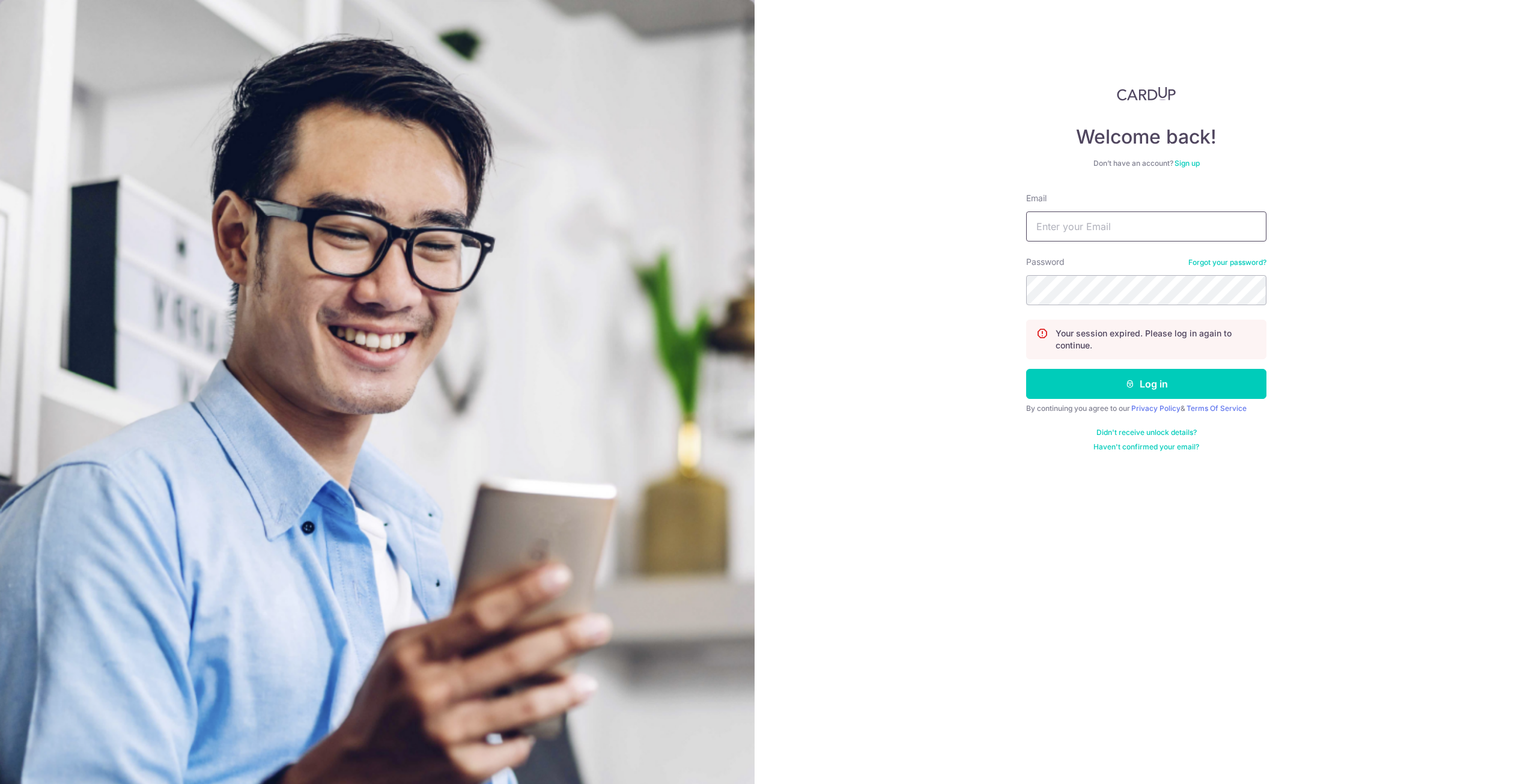
click at [1202, 231] on input "Email" at bounding box center [1146, 226] width 240 height 30
type input "e"
type input "contact@elijahpies.com.sg"
click at [1026, 369] on button "Log in" at bounding box center [1146, 384] width 240 height 30
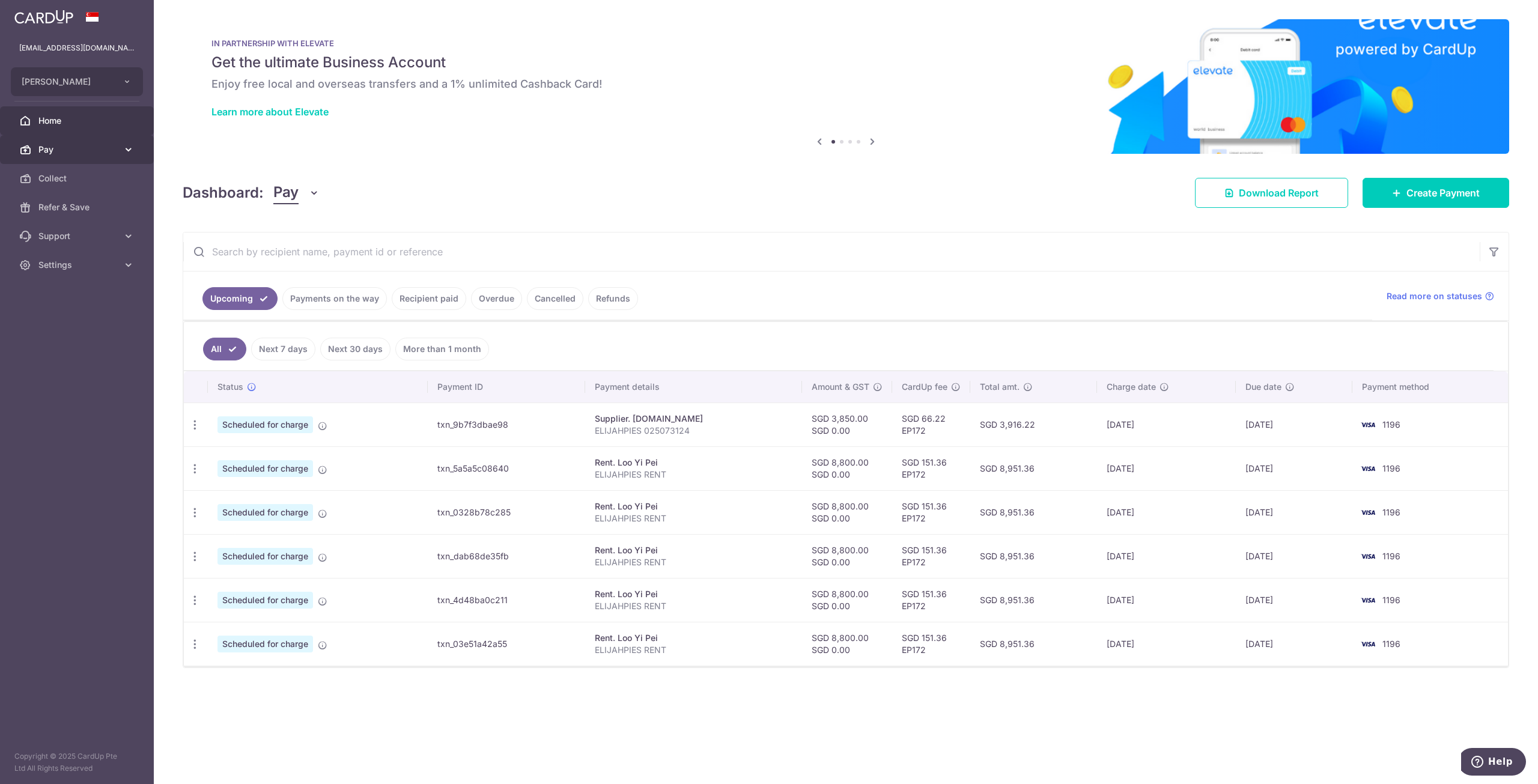
click at [61, 147] on span "Pay" at bounding box center [78, 149] width 80 height 12
click at [69, 177] on span "Payments" at bounding box center [78, 178] width 80 height 12
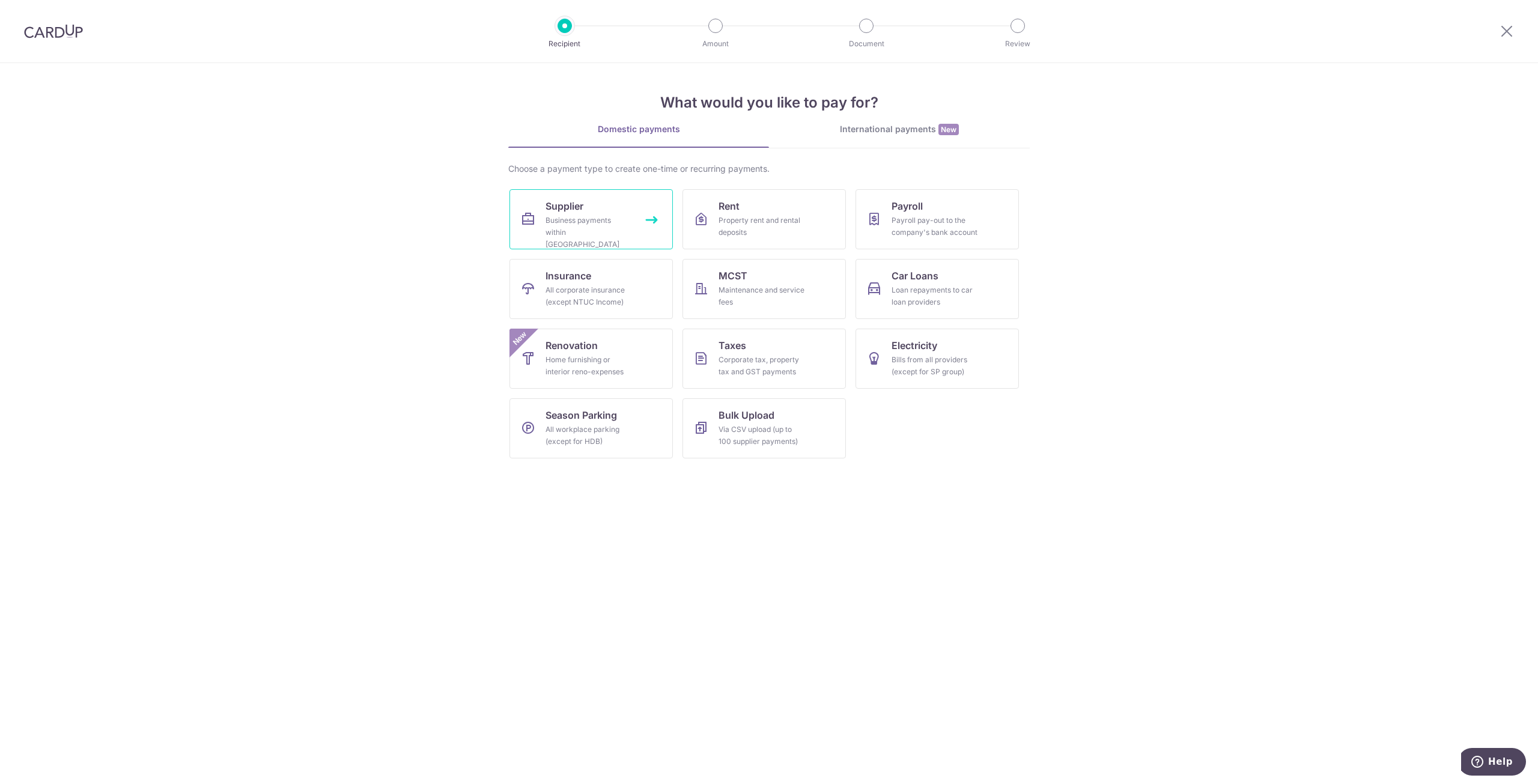
click at [634, 229] on link "Supplier Business payments within Singapore" at bounding box center [591, 219] width 163 height 60
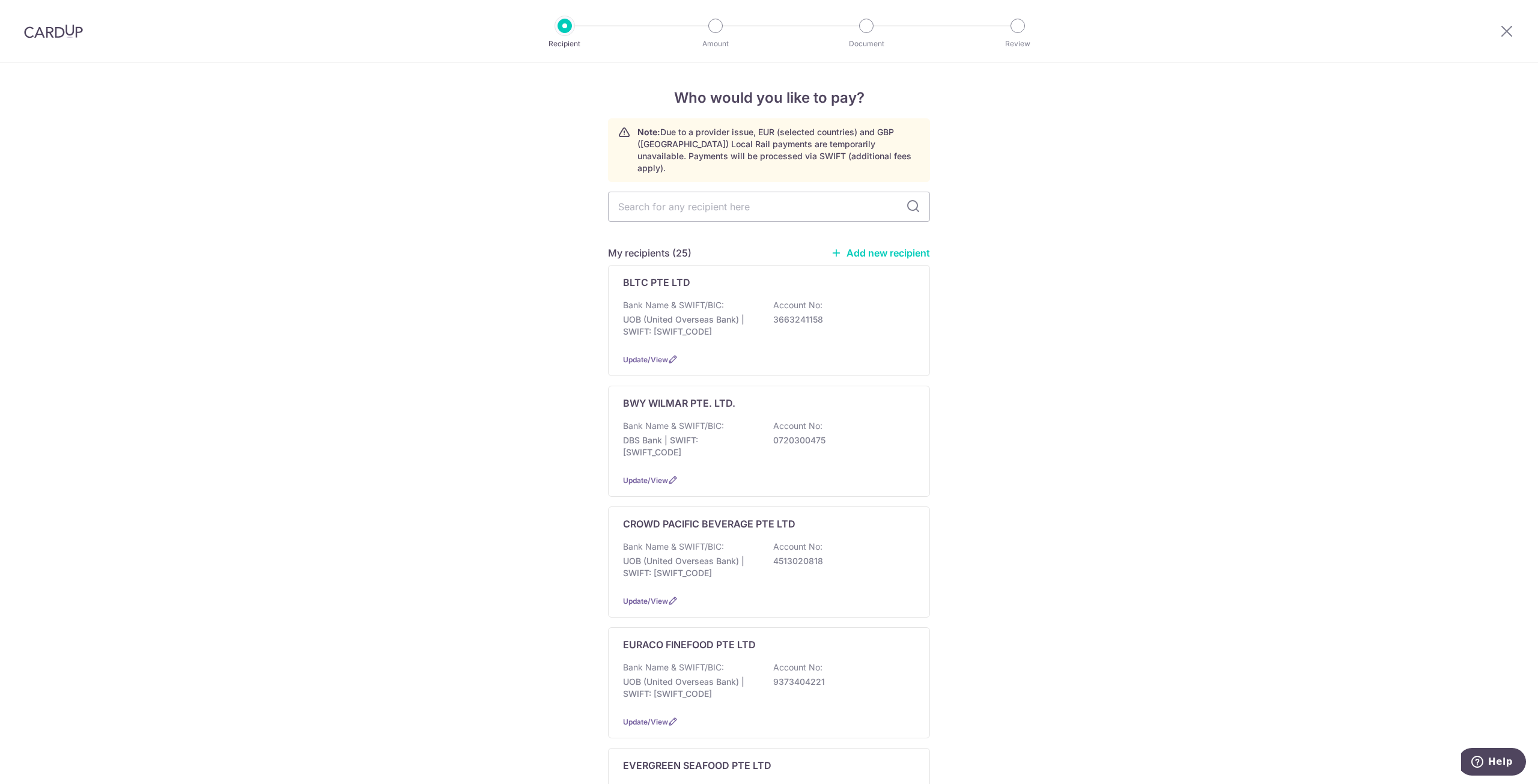
click at [869, 247] on link "Add new recipient" at bounding box center [880, 252] width 99 height 12
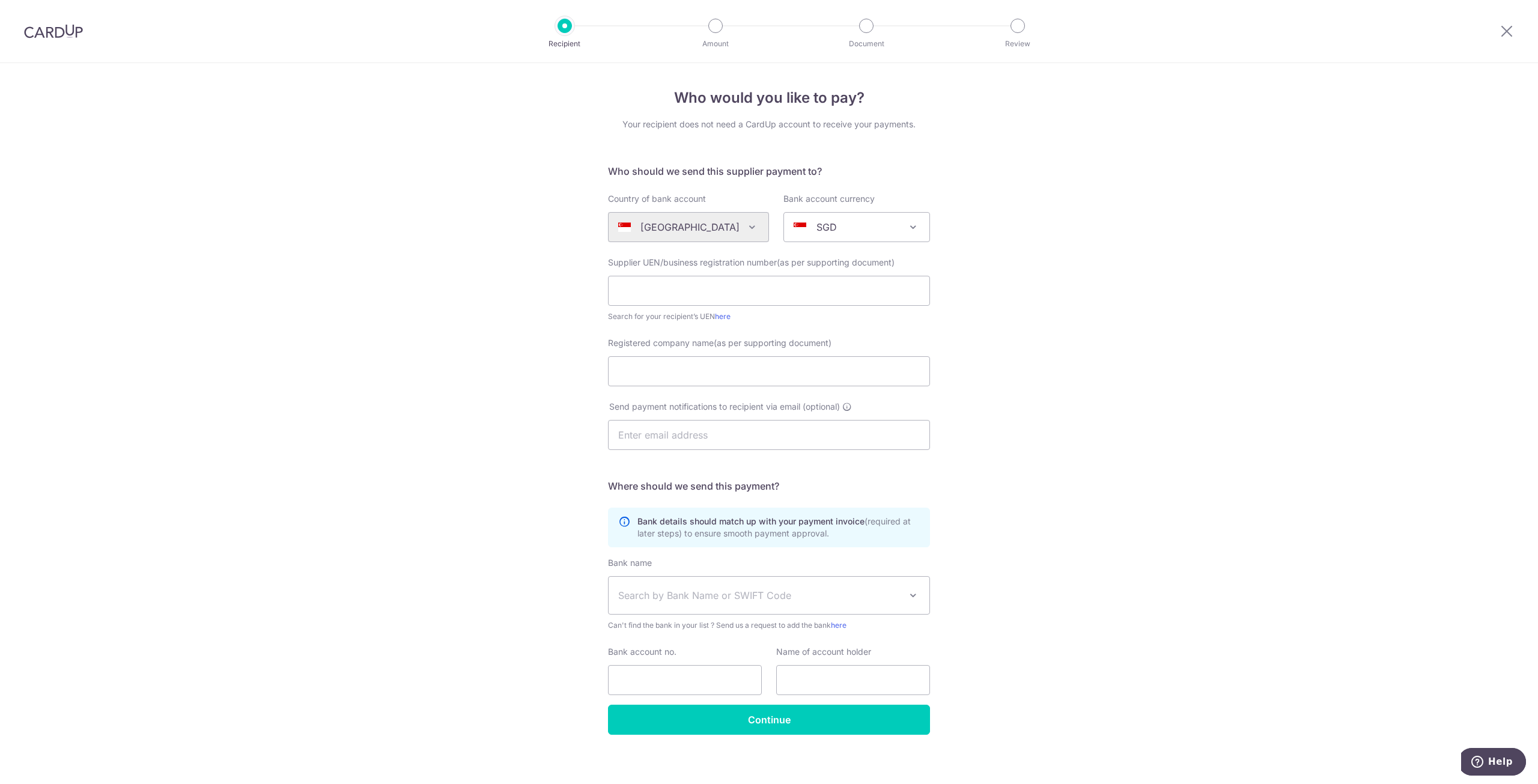
scroll to position [6, 0]
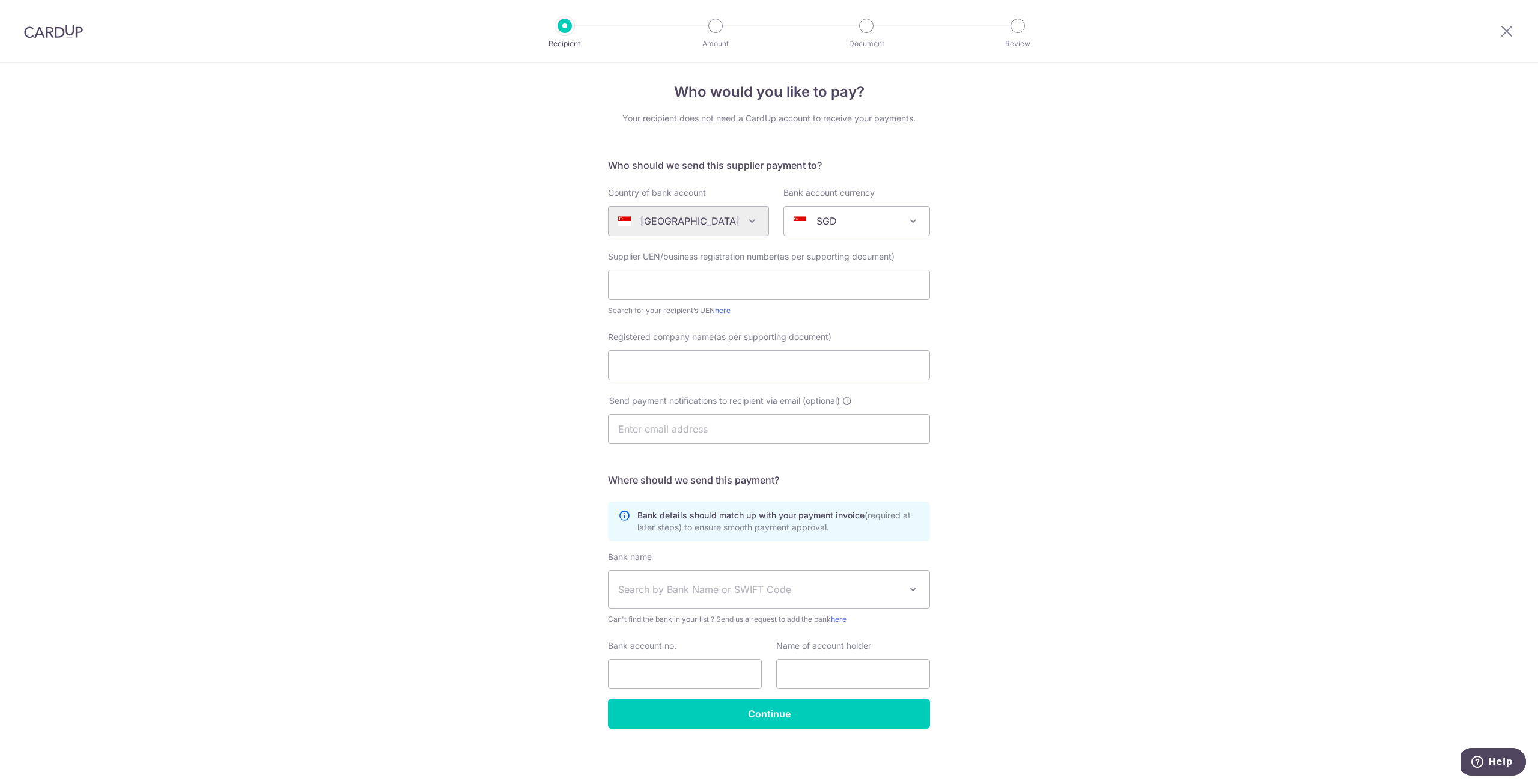
click at [810, 302] on div "Supplier UEN/business registration number(as per supporting document) Search fo…" at bounding box center [769, 283] width 322 height 66
click at [816, 295] on input "text" at bounding box center [769, 285] width 322 height 30
click at [816, 290] on input "text" at bounding box center [769, 285] width 322 height 30
click at [813, 377] on input "Registered company name(as per supporting document)" at bounding box center [769, 365] width 322 height 30
type input "H"
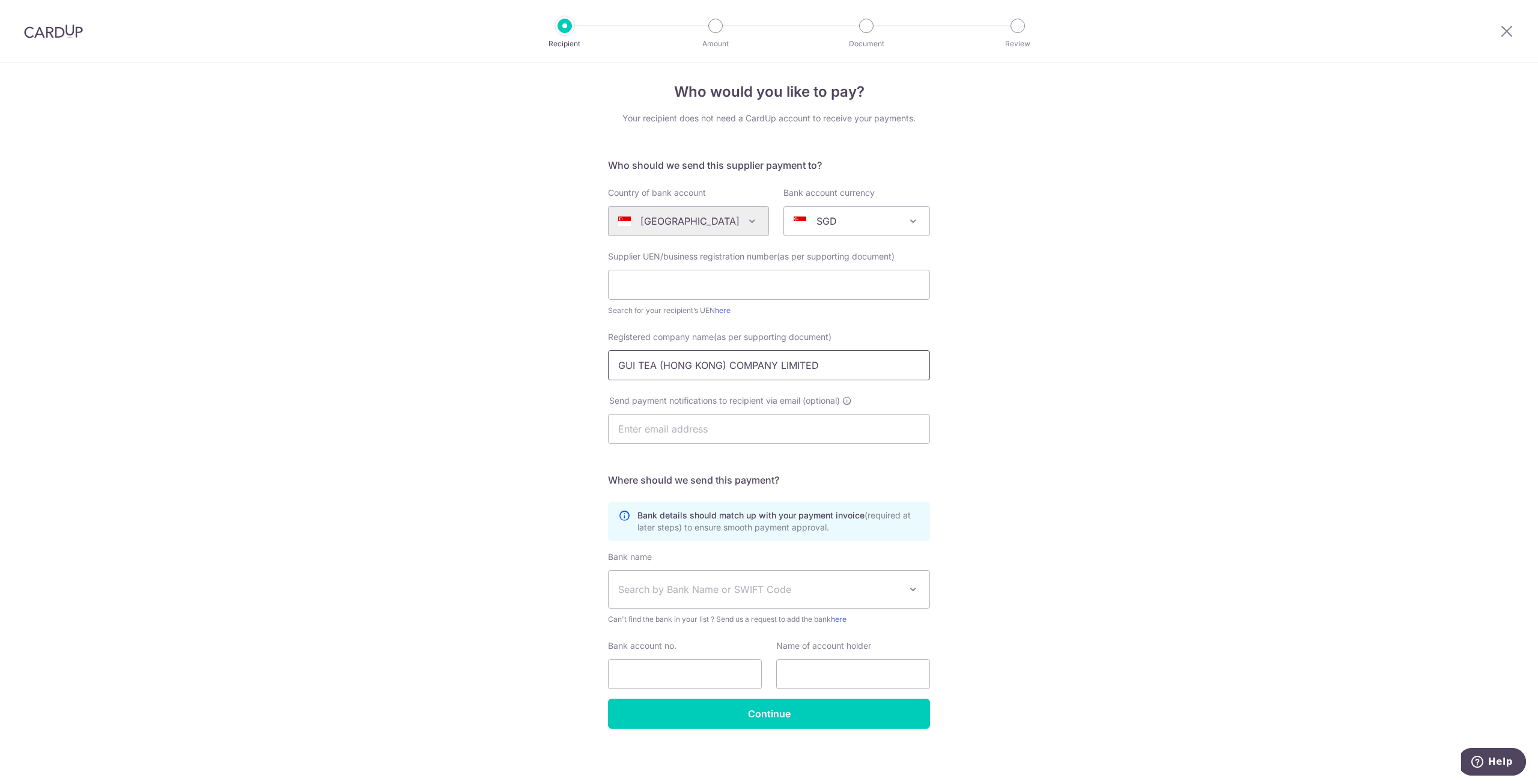
type input "GUI TEA (HONG KONG) COMPANY LIMITED"
click at [801, 421] on input "text" at bounding box center [769, 429] width 322 height 30
click at [838, 581] on span "Search by Bank Name or SWIFT Code" at bounding box center [769, 589] width 321 height 37
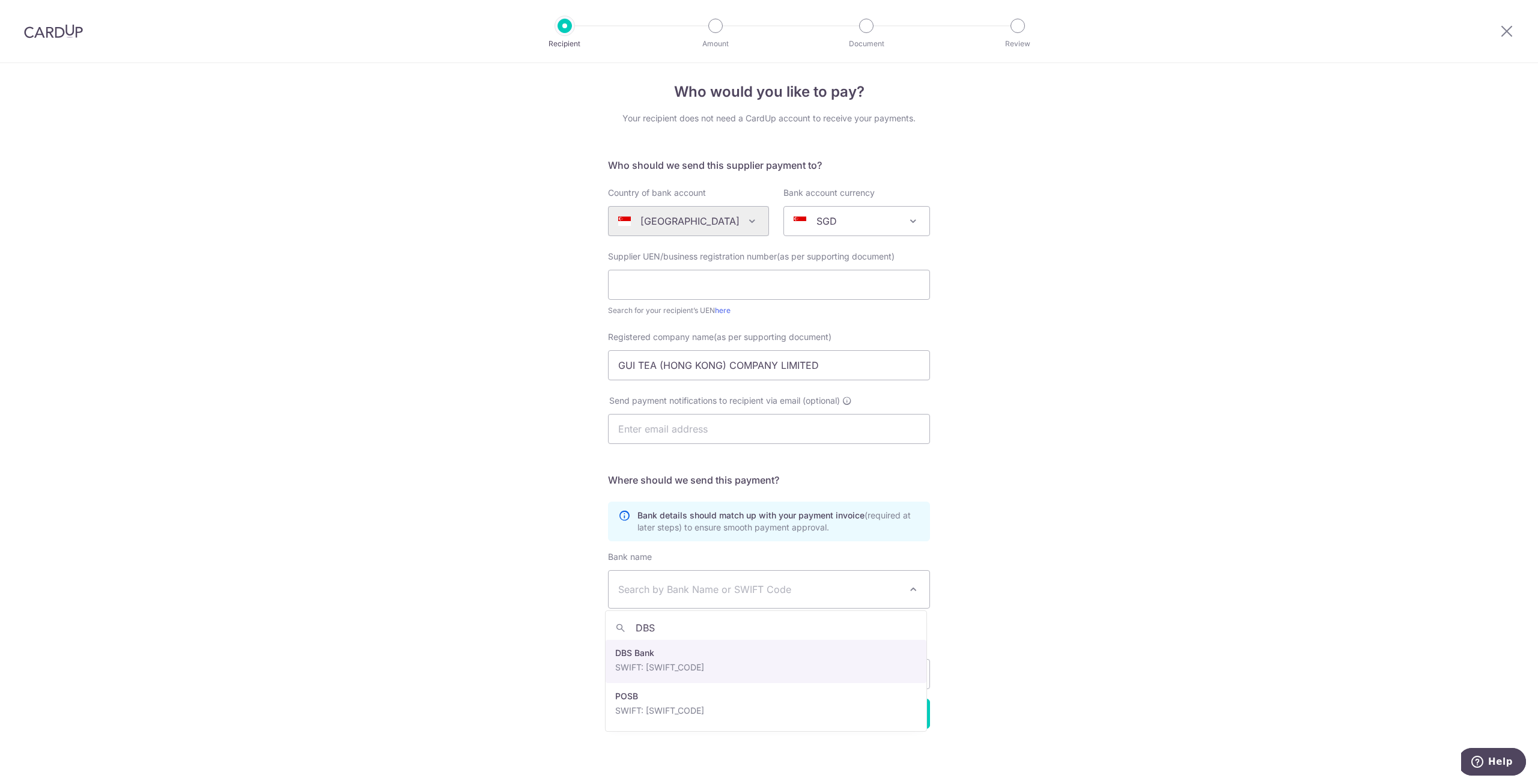
type input "DBS"
select select "6"
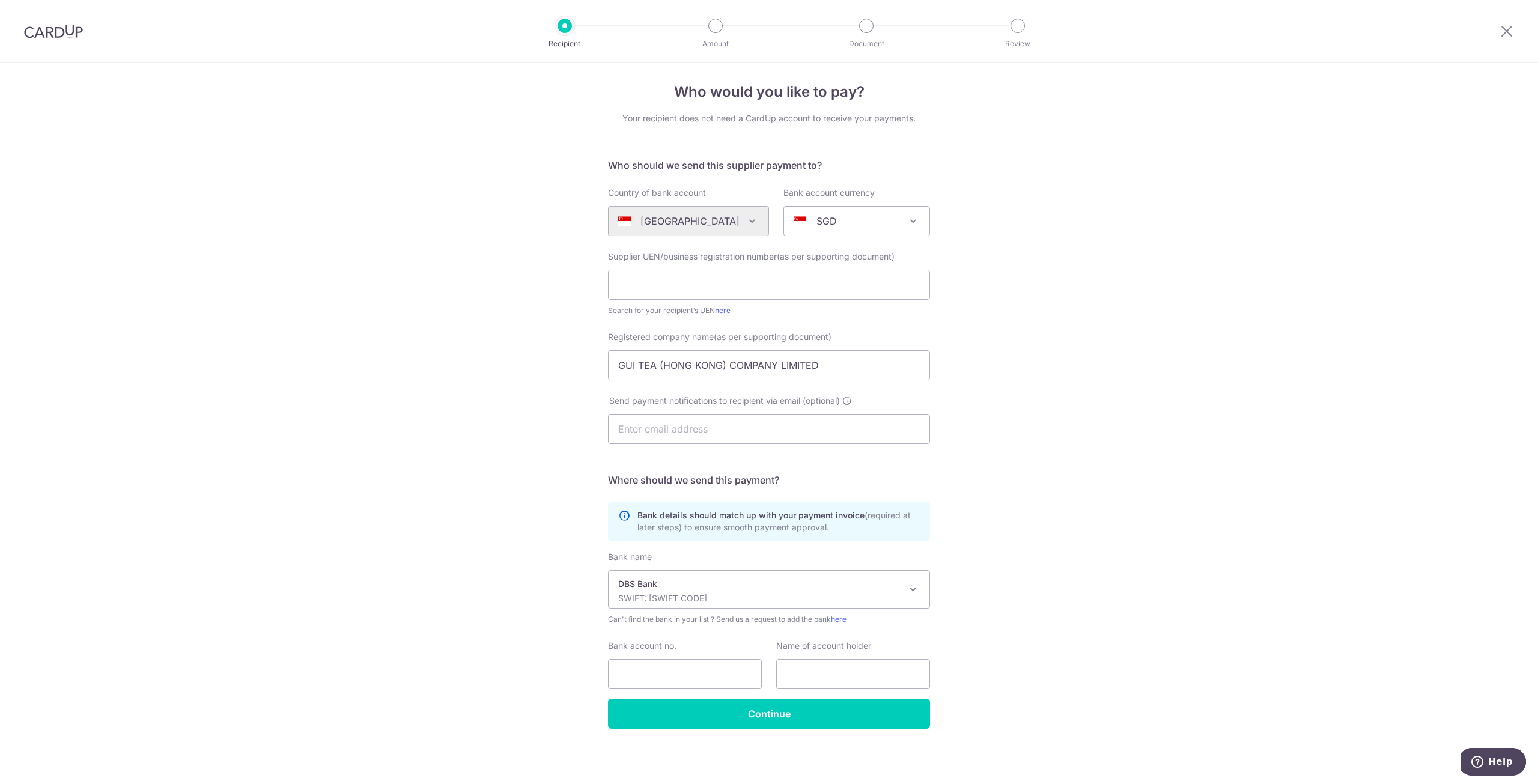
click at [1159, 563] on div "Who would you like to pay? Your recipient does not need a CardUp account to rec…" at bounding box center [769, 422] width 1538 height 728
click at [710, 668] on input "Bank account no." at bounding box center [685, 674] width 154 height 30
paste input "8853870510"
type input "8853870510"
click at [804, 681] on input "text" at bounding box center [853, 674] width 154 height 30
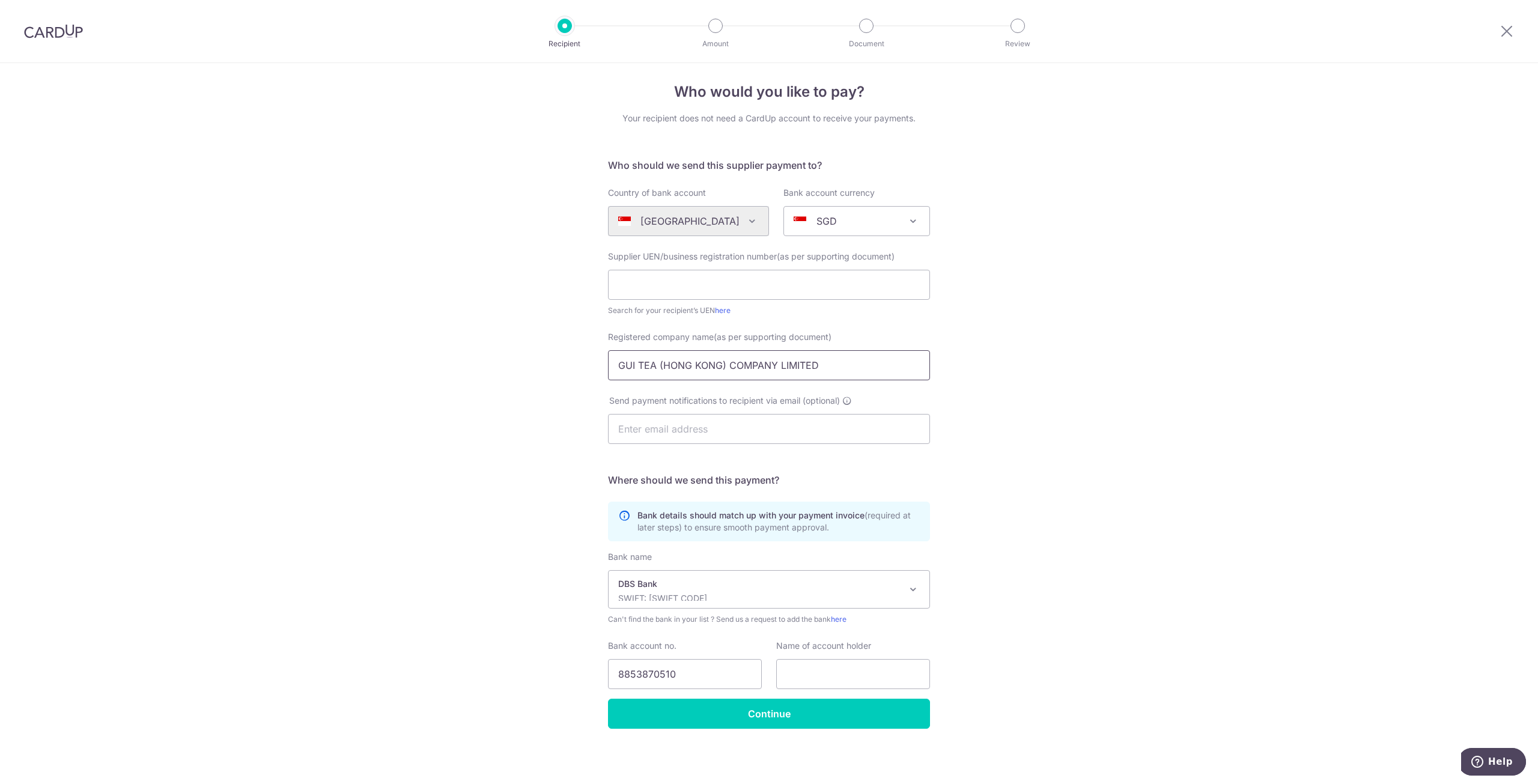
drag, startPoint x: 858, startPoint y: 362, endPoint x: 522, endPoint y: 380, distance: 336.5
click at [527, 378] on div "Who would you like to pay? Your recipient does not need a CardUp account to rec…" at bounding box center [769, 422] width 1538 height 728
click at [808, 670] on input "text" at bounding box center [853, 674] width 154 height 30
paste input "GUI TEA (HONG KONG) COMPANY LIMITED"
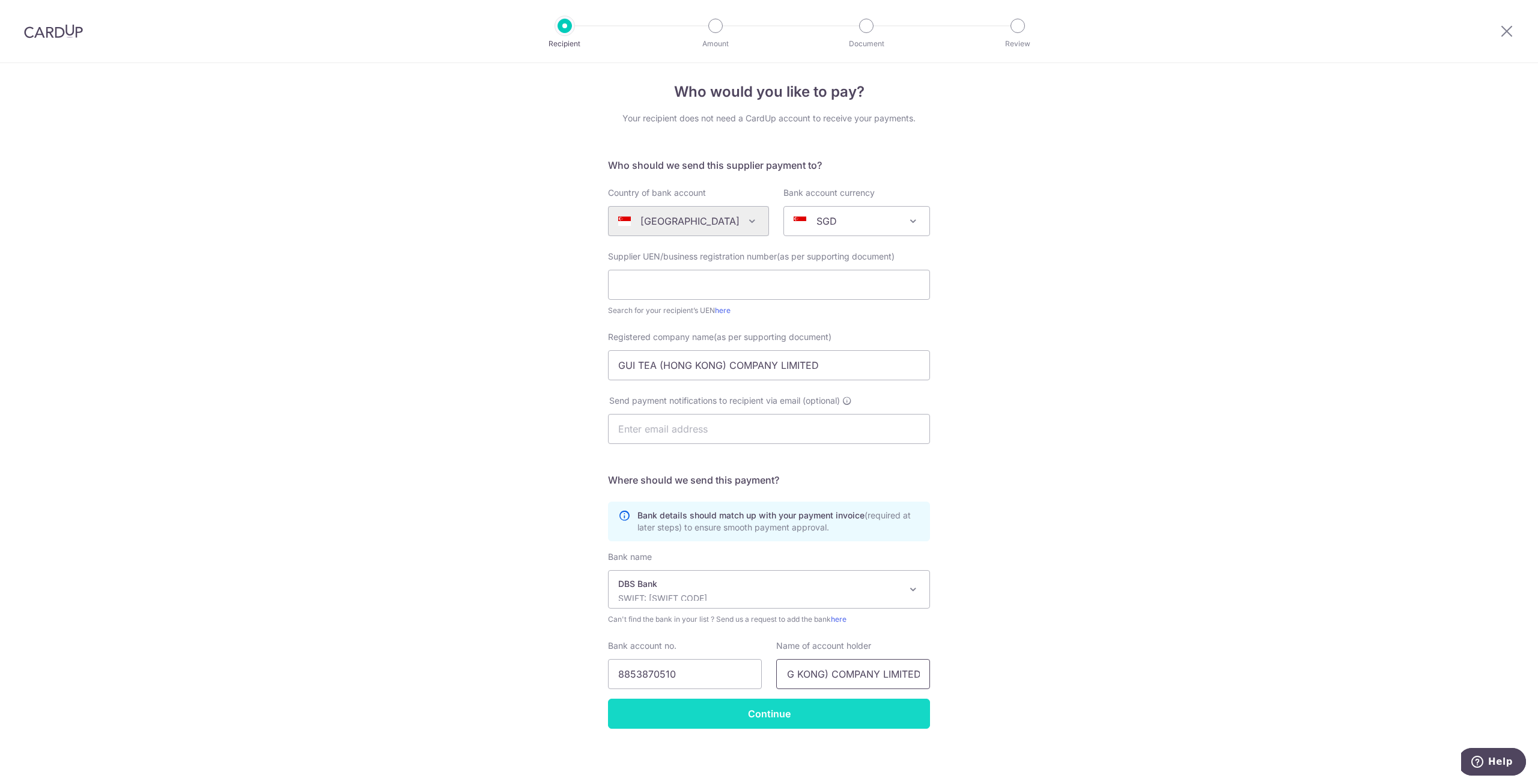
type input "GUI TEA (HONG KONG) COMPANY LIMITED"
click at [809, 721] on input "Continue" at bounding box center [769, 714] width 322 height 30
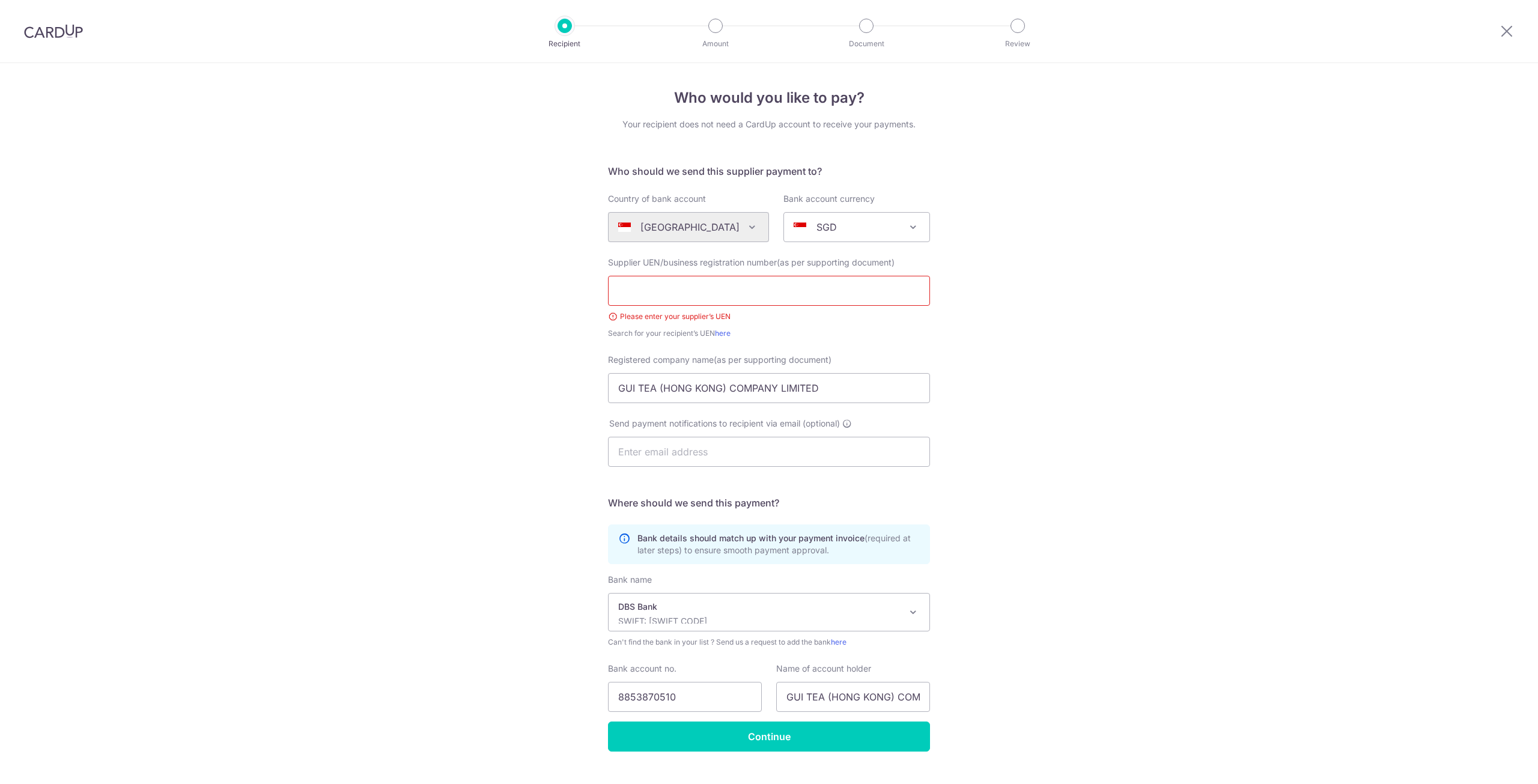
scroll to position [23, 0]
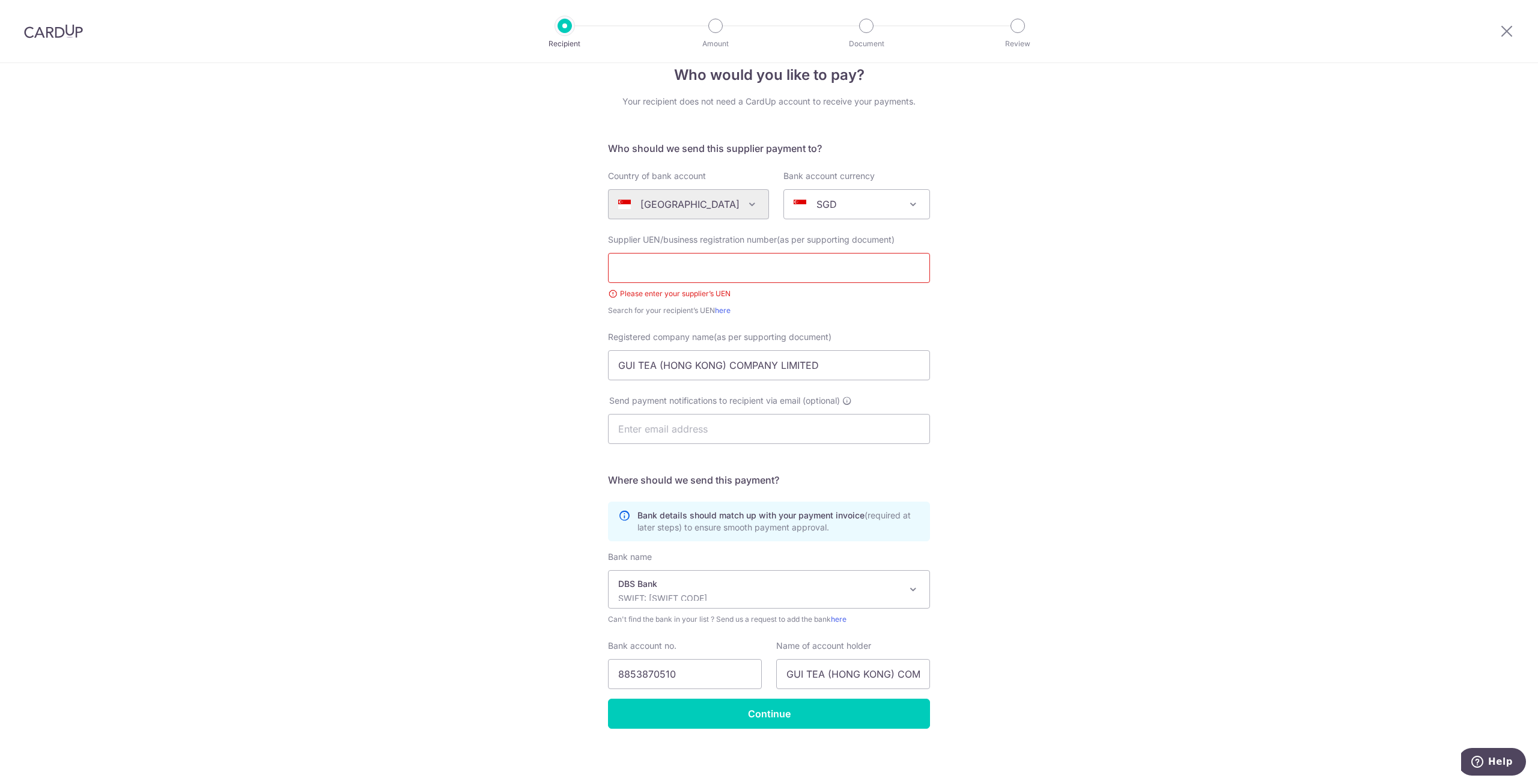
click at [815, 272] on input "text" at bounding box center [769, 268] width 322 height 30
type input "53340302b"
click at [807, 713] on input "Continue" at bounding box center [769, 714] width 322 height 30
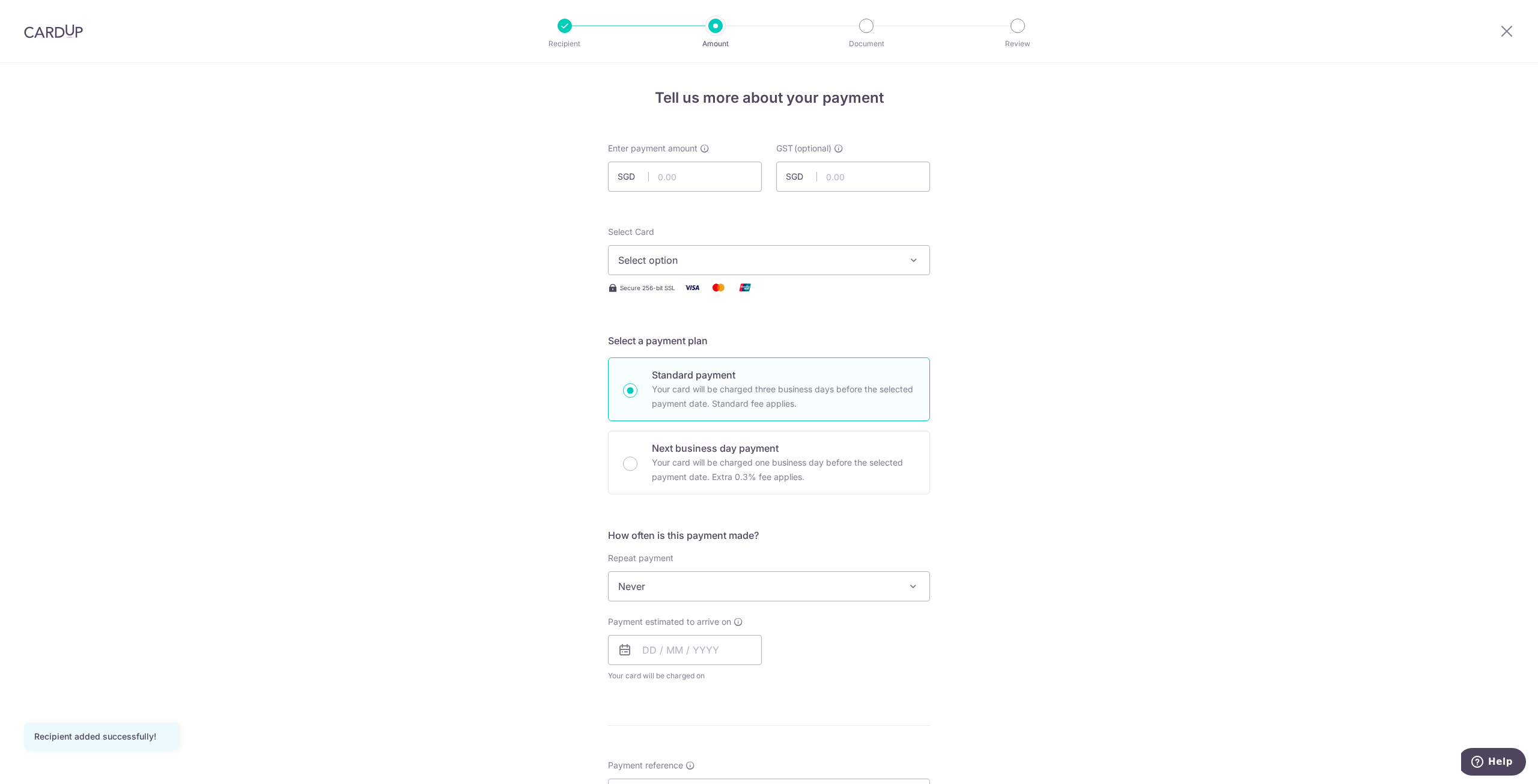
click at [61, 32] on img at bounding box center [54, 32] width 59 height 15
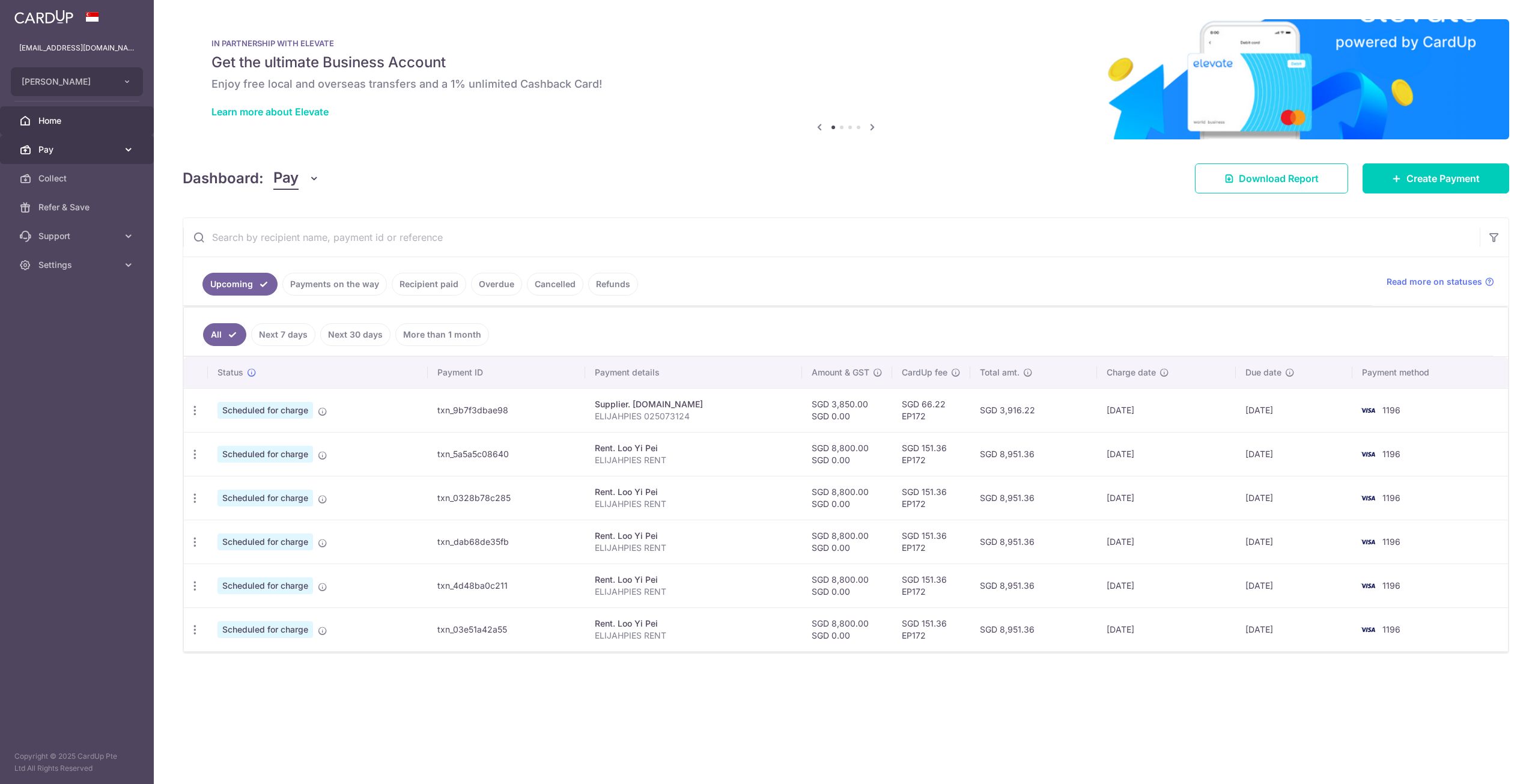
click at [74, 145] on span "Pay" at bounding box center [78, 149] width 80 height 12
click at [83, 175] on span "Payments" at bounding box center [78, 178] width 80 height 12
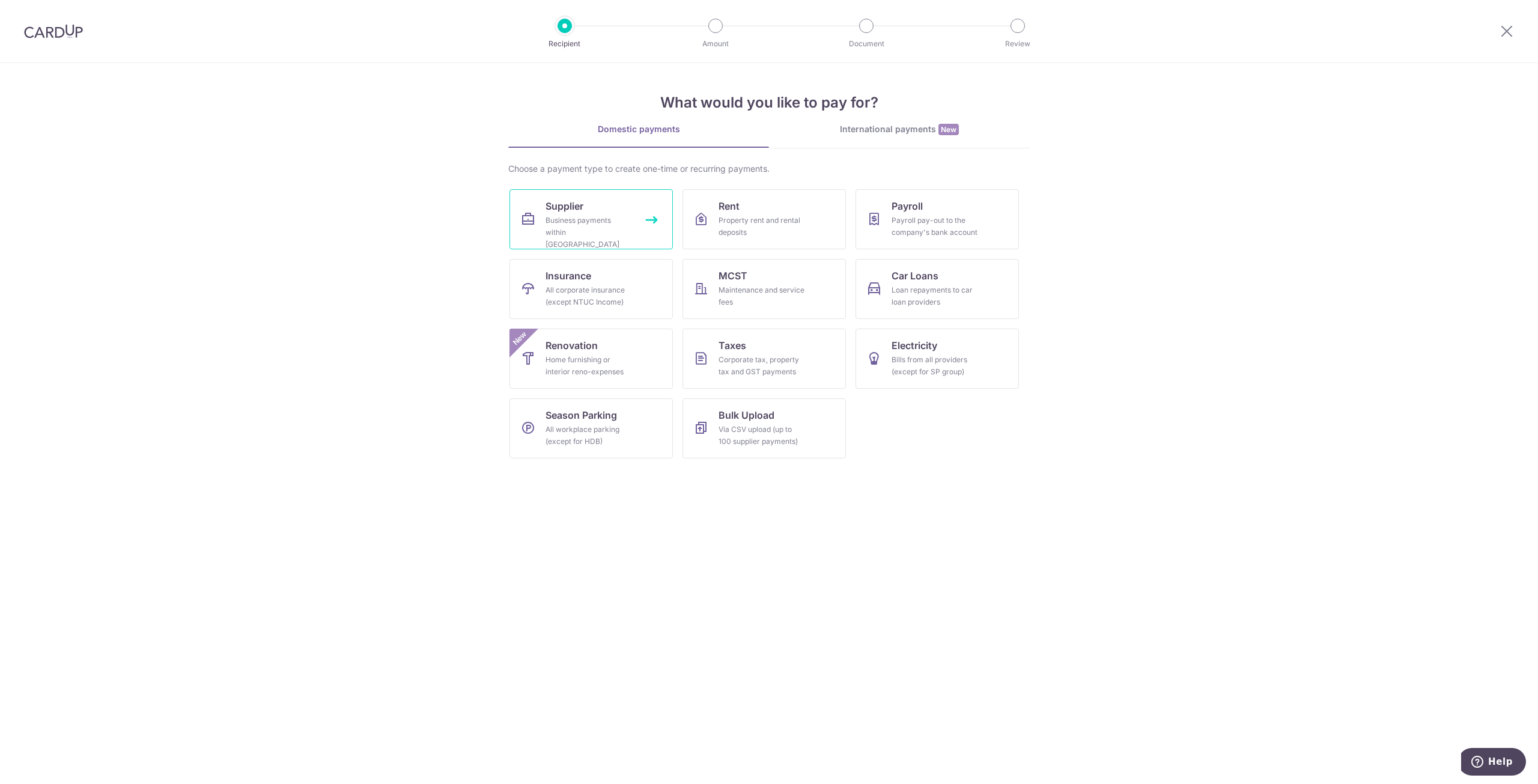
click at [594, 214] on div "Business payments within [GEOGRAPHIC_DATA]" at bounding box center [588, 232] width 86 height 36
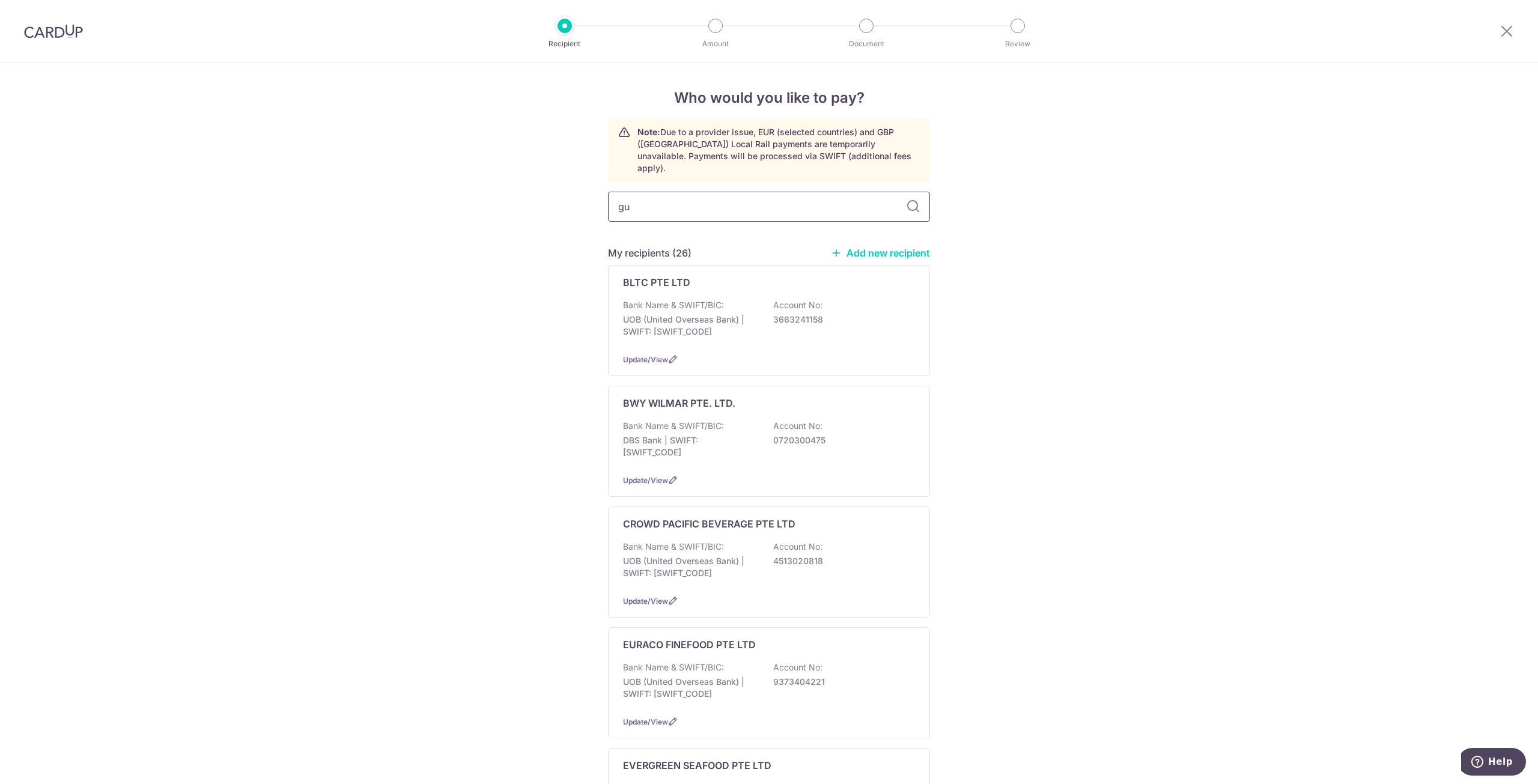
type input "gui"
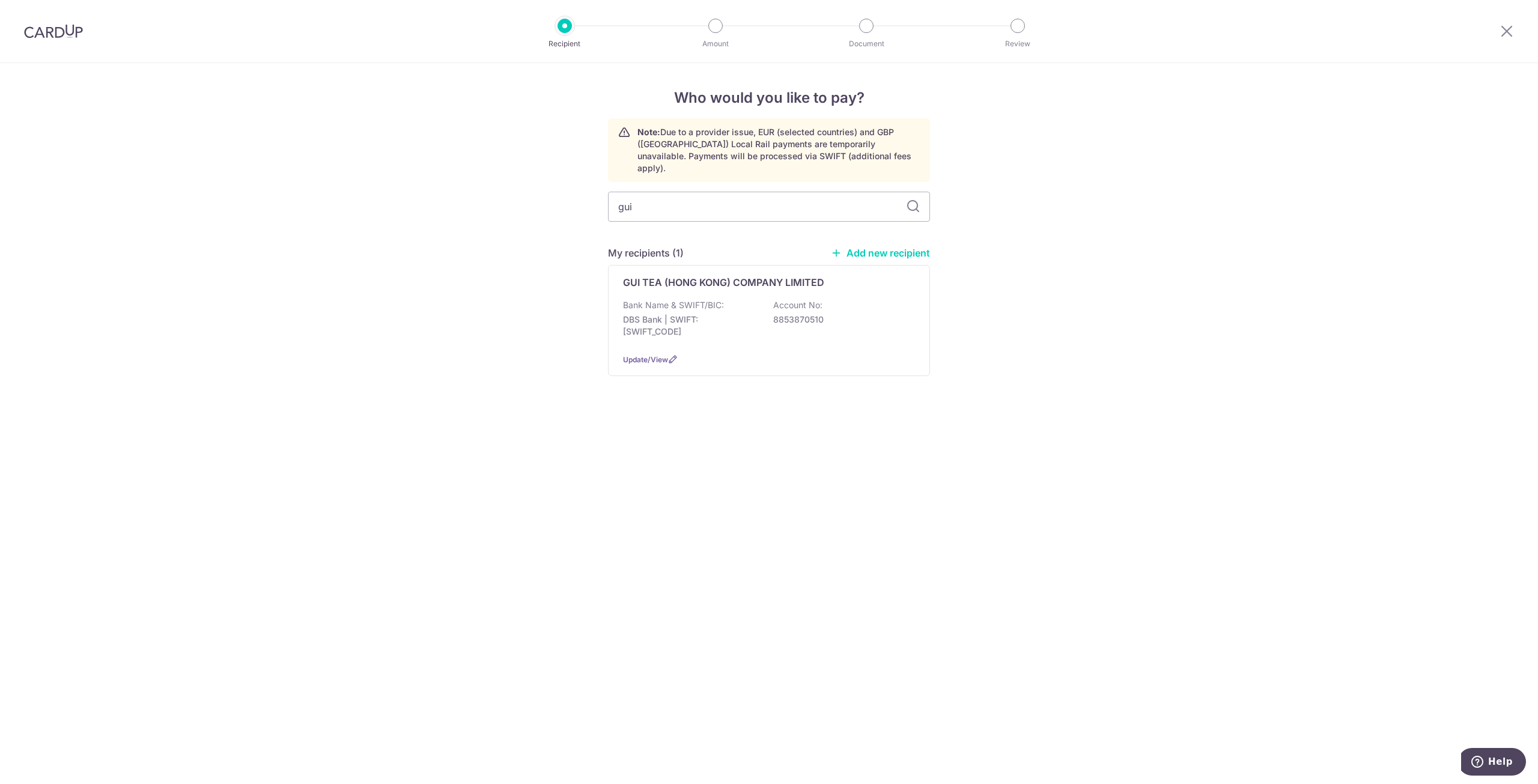
click at [890, 497] on div "Who would you like to pay? Note: Due to a provider issue, EUR (selected countri…" at bounding box center [769, 424] width 1538 height 721
click at [1138, 60] on header "Recipient Amount Document Review" at bounding box center [769, 32] width 1538 height 63
